Goal: Information Seeking & Learning: Learn about a topic

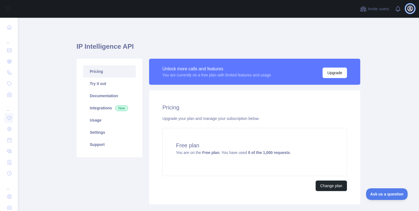
click at [411, 6] on icon "button" at bounding box center [410, 8] width 5 height 5
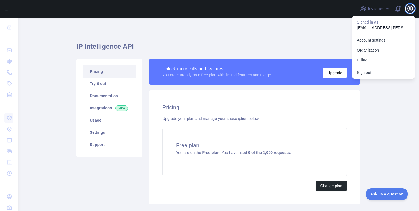
click at [411, 6] on icon "button" at bounding box center [410, 8] width 5 height 5
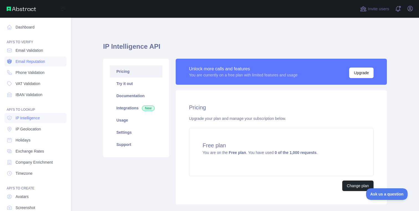
click at [18, 58] on link "Email Reputation" at bounding box center [35, 62] width 62 height 10
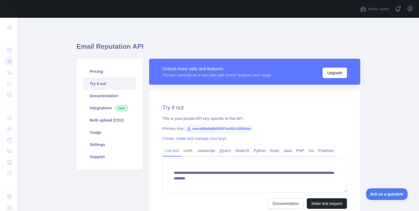
click at [209, 131] on span "eebcd85b0b604f4387dc0511d2fbfdda" at bounding box center [219, 129] width 68 height 8
copy span "eebcd85b0b604f4387dc0511d2fbfdda"
click at [106, 73] on link "Pricing" at bounding box center [109, 71] width 53 height 12
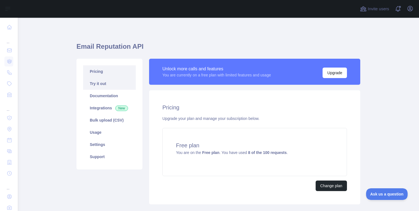
click at [102, 85] on link "Try it out" at bounding box center [109, 84] width 53 height 12
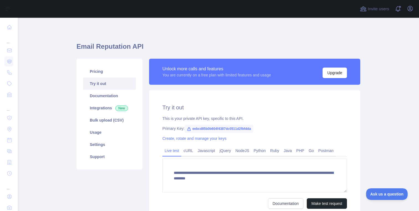
click at [213, 127] on span "eebcd85b0b604f4387dc0511d2fbfdda" at bounding box center [219, 129] width 68 height 8
copy span "eebcd85b0b604f4387dc0511d2fbfdda"
